Goal: Information Seeking & Learning: Learn about a topic

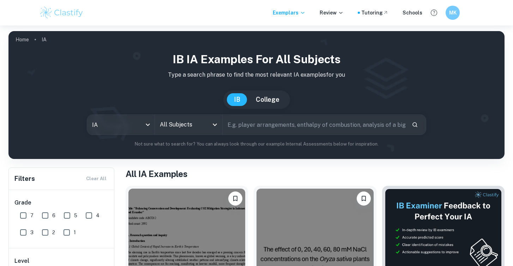
click at [183, 128] on input "All Subjects" at bounding box center [183, 124] width 50 height 13
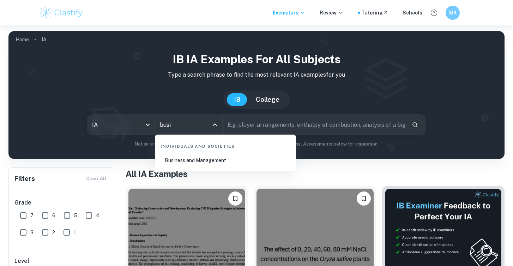
type input "busi"
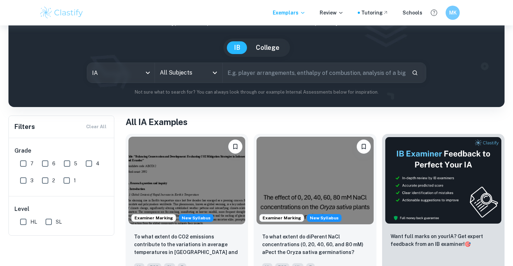
scroll to position [56, 0]
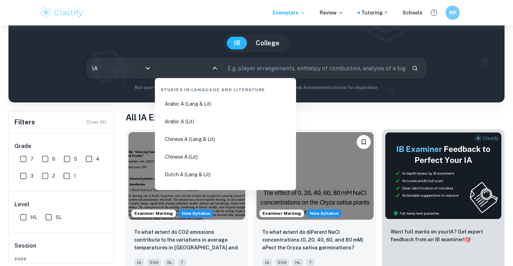
click at [195, 69] on input "All Subjects" at bounding box center [183, 67] width 50 height 13
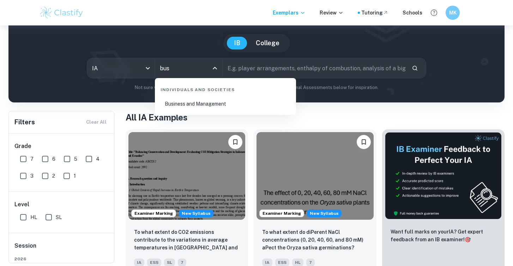
click at [192, 102] on li "Business and Management" at bounding box center [225, 104] width 135 height 16
type input "Business and Management"
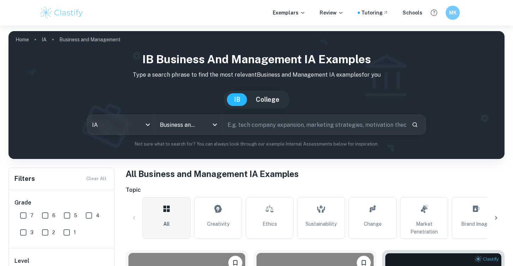
scroll to position [86, 0]
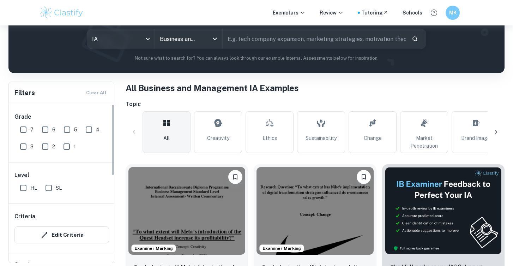
click at [23, 130] on input "7" at bounding box center [23, 129] width 14 height 14
checkbox input "true"
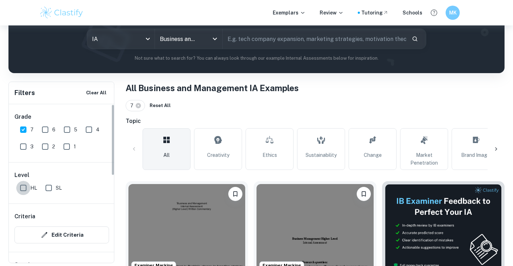
click at [19, 186] on input "HL" at bounding box center [23, 188] width 14 height 14
checkbox input "true"
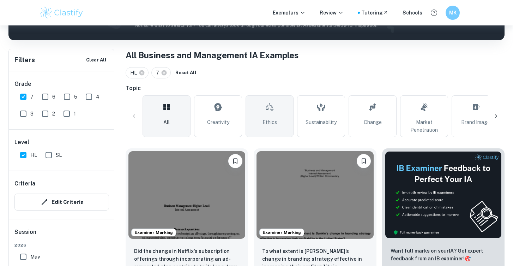
scroll to position [184, 0]
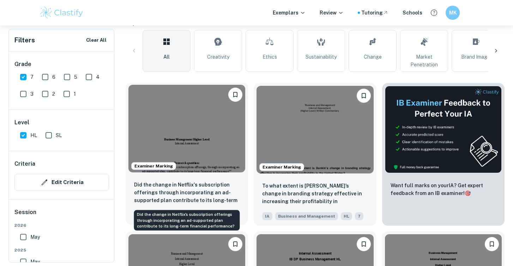
click at [201, 186] on p "Did the change in Netflix's subscription offerings through incorporating an ad-…" at bounding box center [186, 193] width 105 height 24
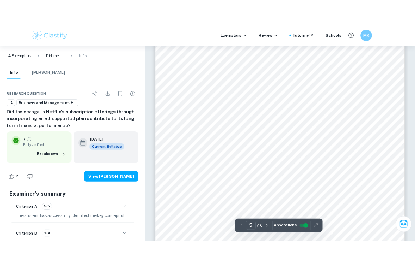
scroll to position [1850, 0]
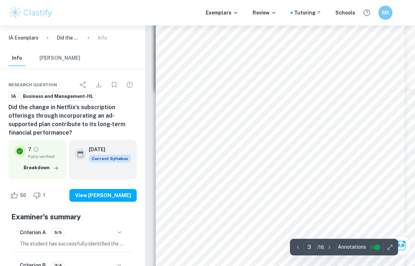
type input "2"
